Goal: Task Accomplishment & Management: Use online tool/utility

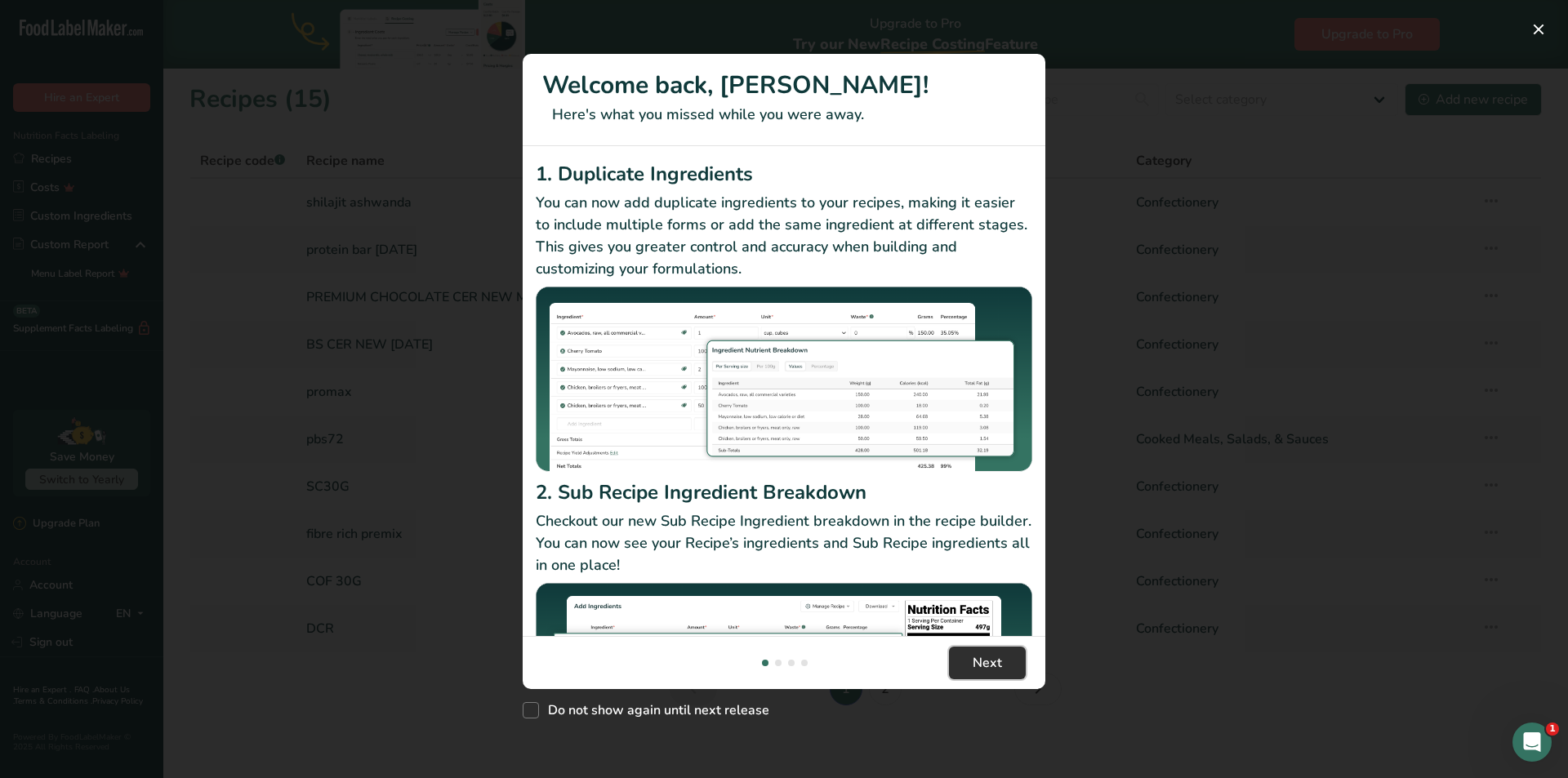
click at [967, 655] on button "Next" at bounding box center [986, 663] width 77 height 32
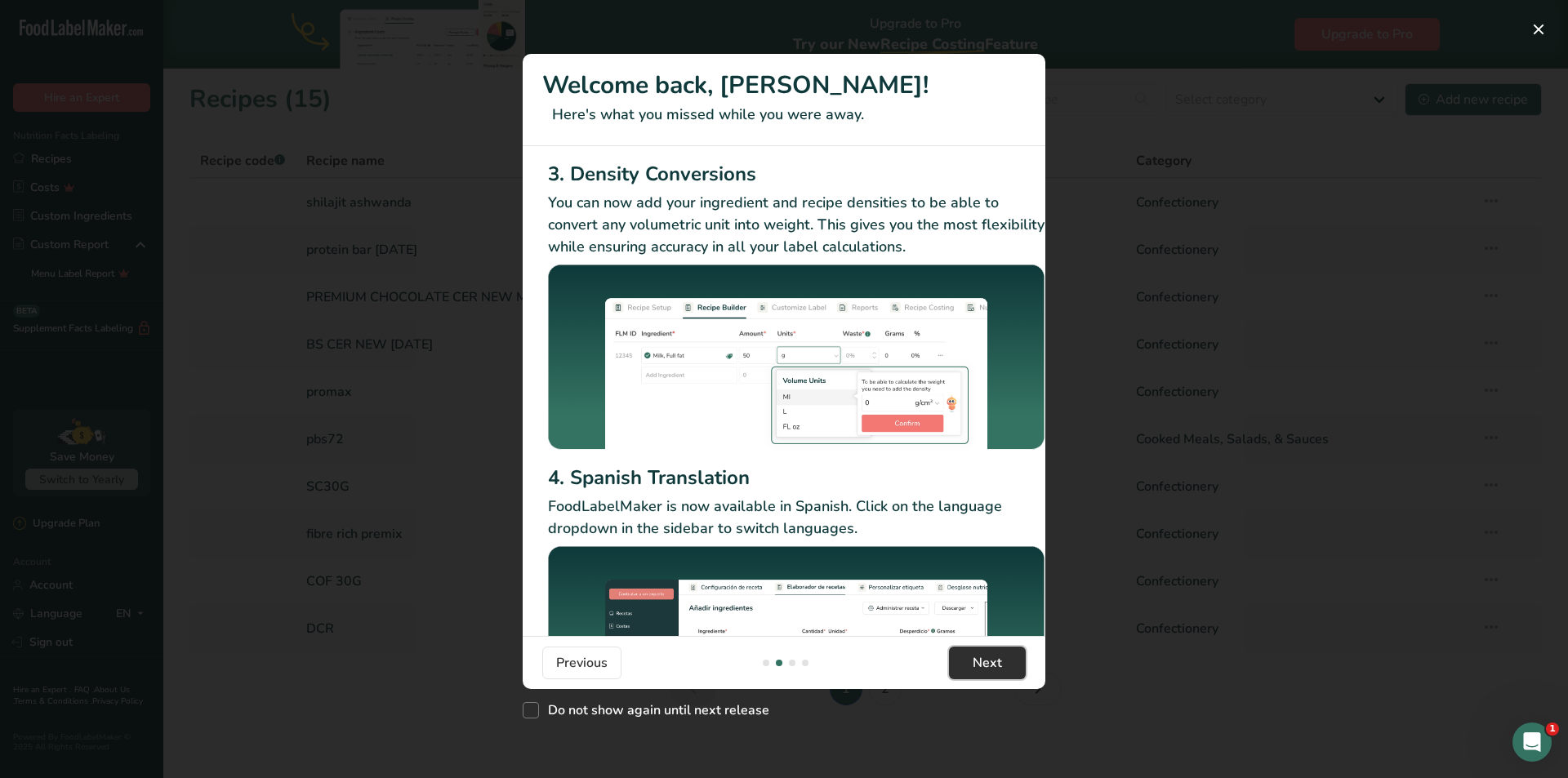
click at [967, 655] on button "Next" at bounding box center [986, 663] width 77 height 32
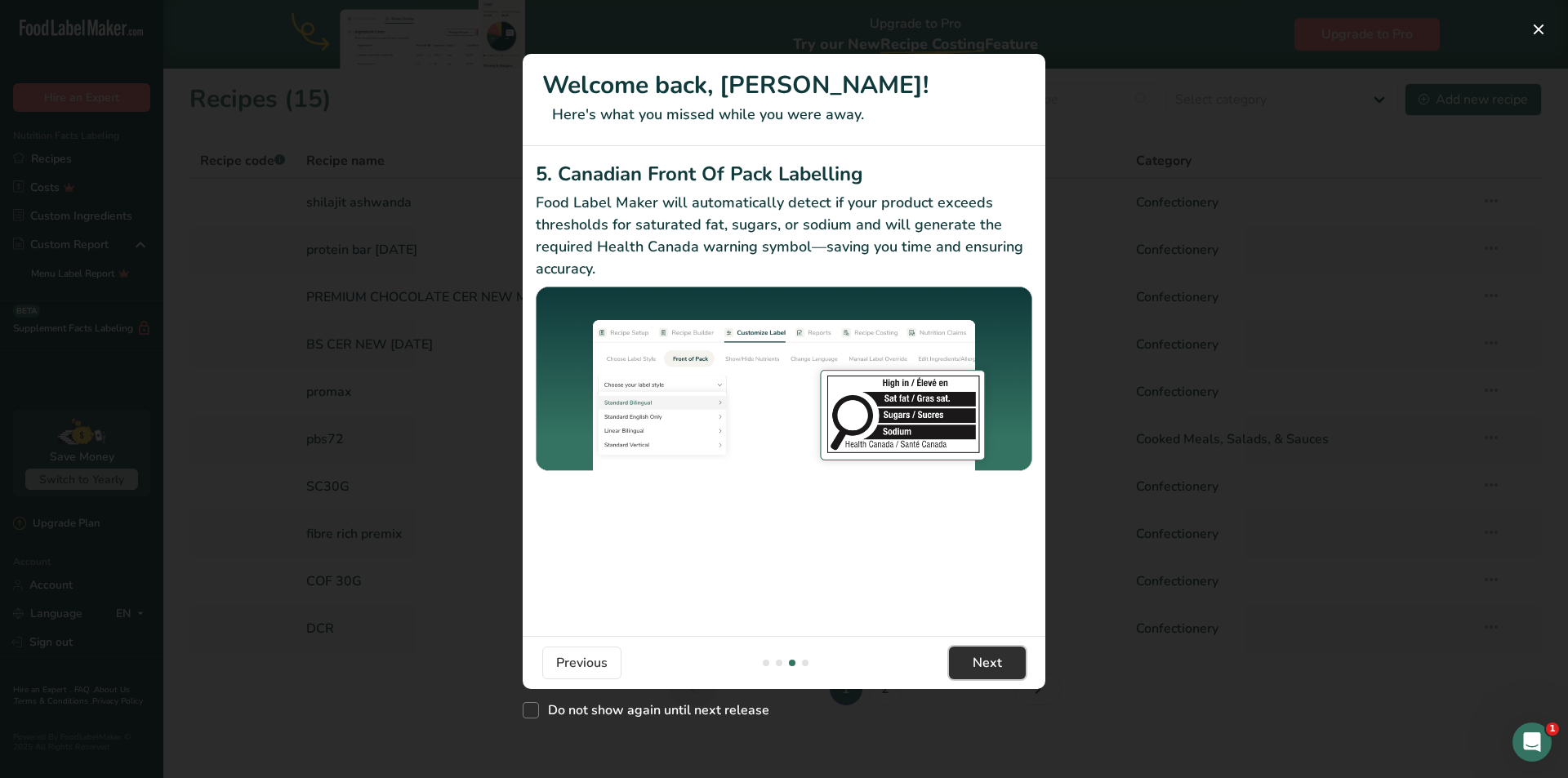
click at [967, 655] on button "Next" at bounding box center [986, 663] width 77 height 32
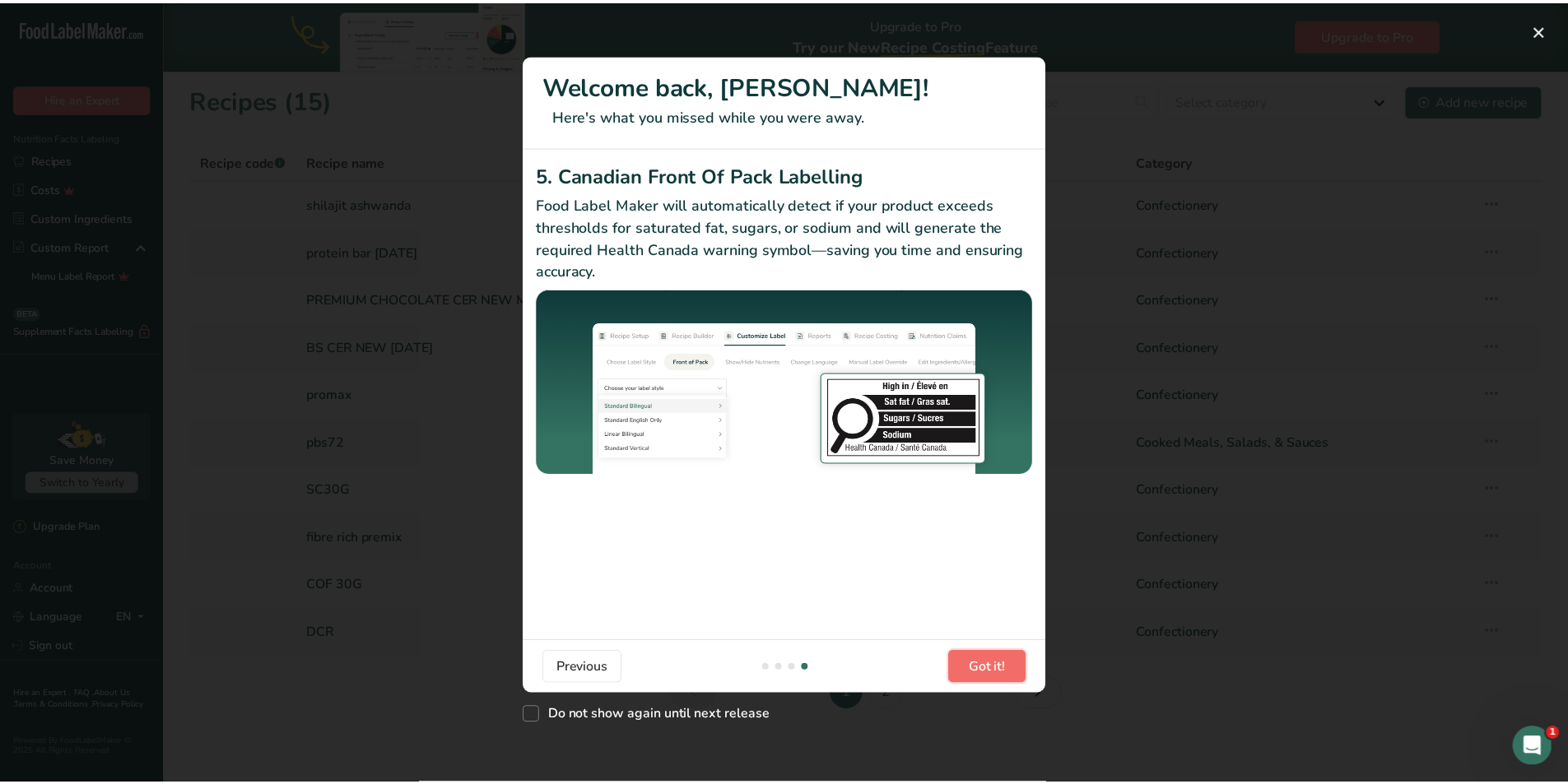
scroll to position [0, 1568]
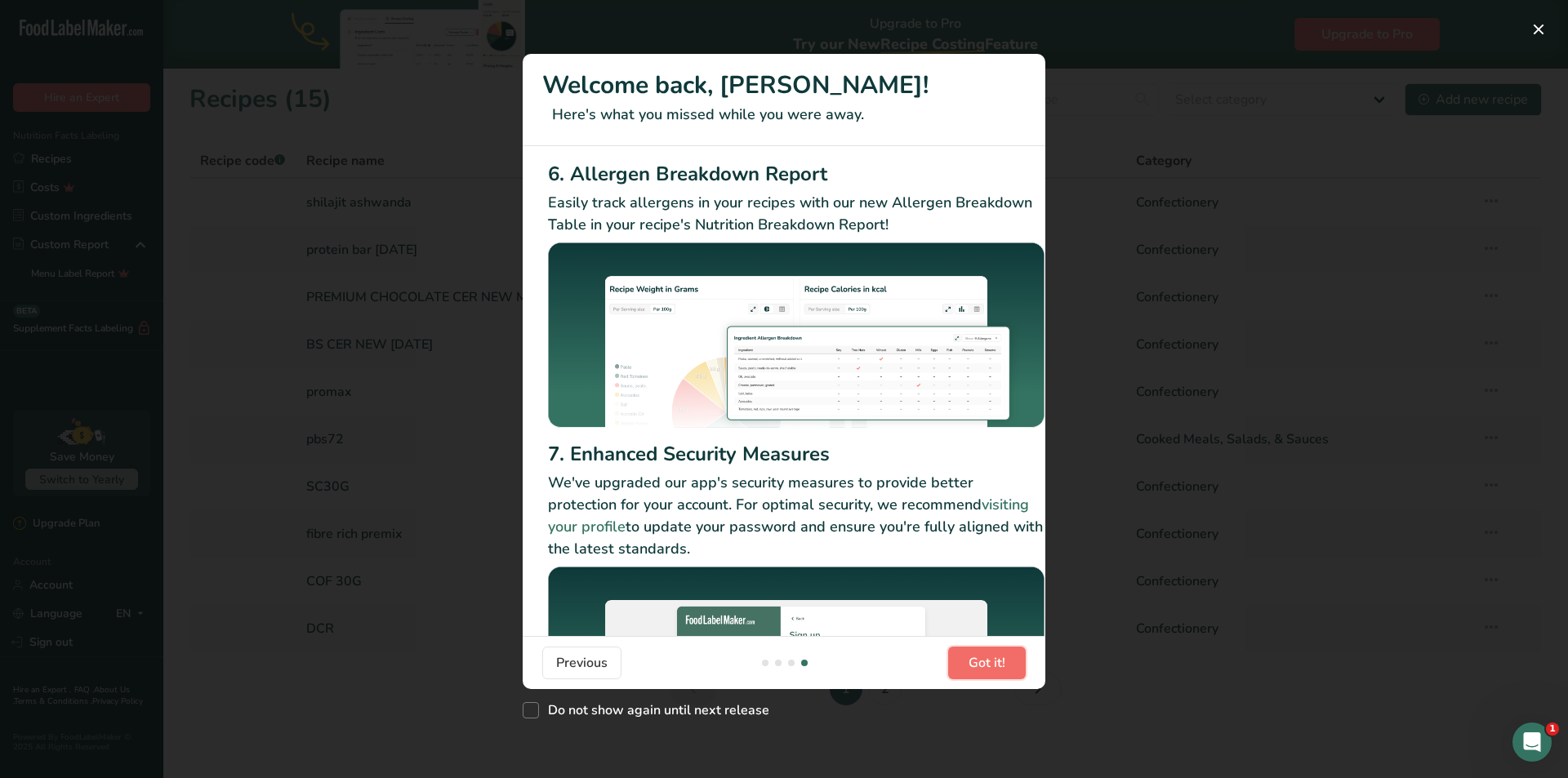
click at [967, 655] on button "Got it!" at bounding box center [986, 663] width 78 height 32
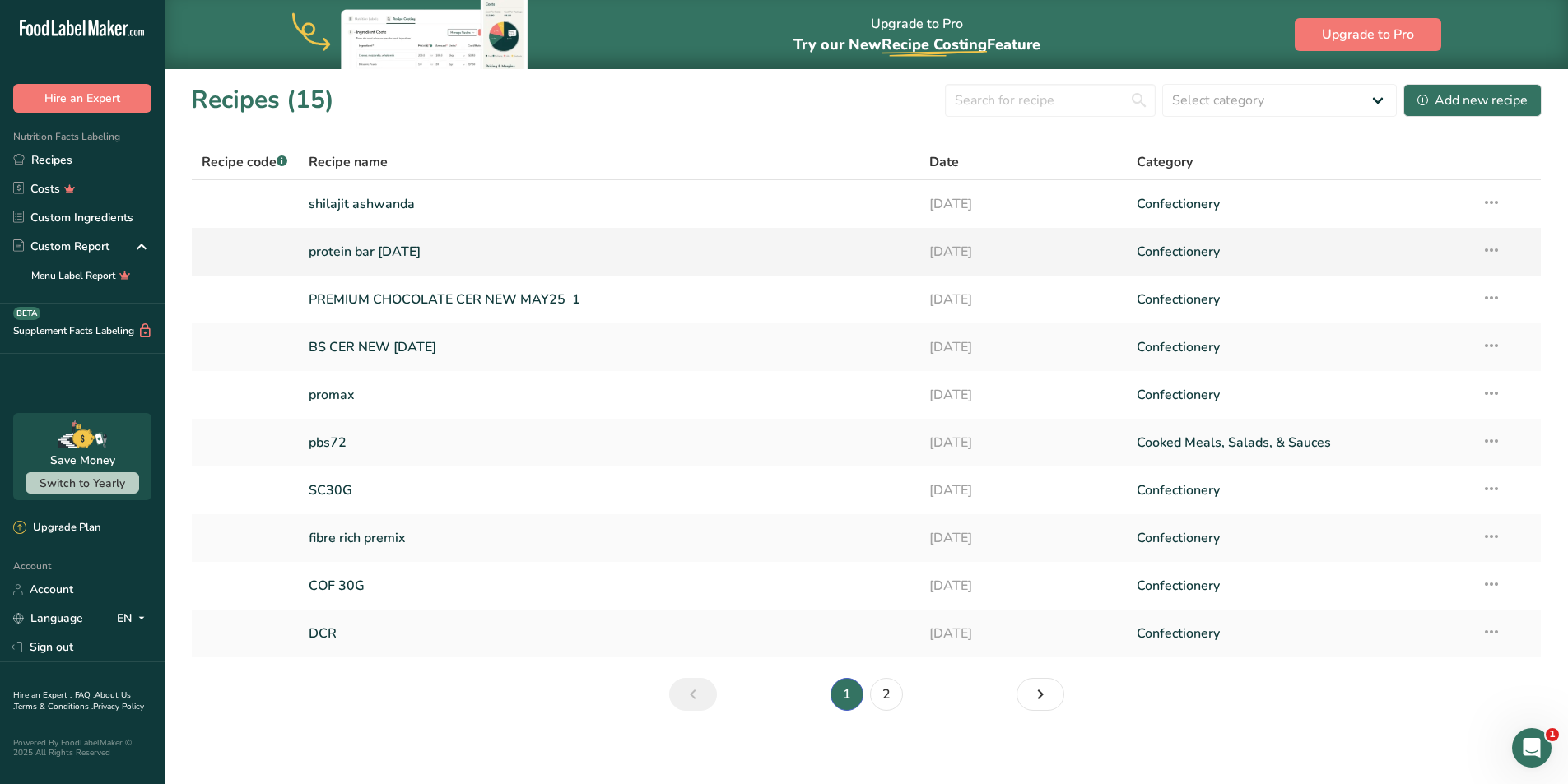
click at [657, 248] on link "protein bar [DATE]" at bounding box center [610, 252] width 602 height 35
